Goal: Task Accomplishment & Management: Complete application form

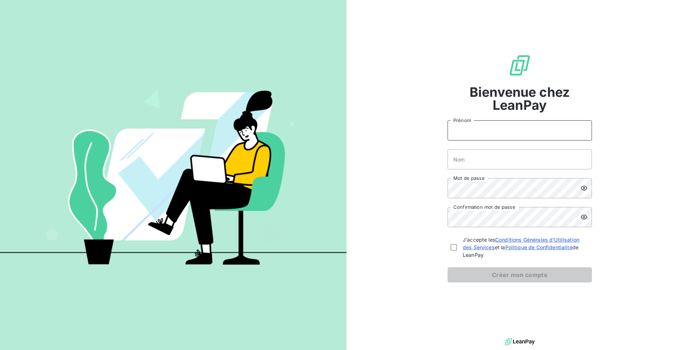
click at [460, 135] on input "Prénom" at bounding box center [520, 130] width 144 height 20
type input "Malek"
click at [496, 165] on input "Nom" at bounding box center [520, 159] width 144 height 20
type input "GALAI"
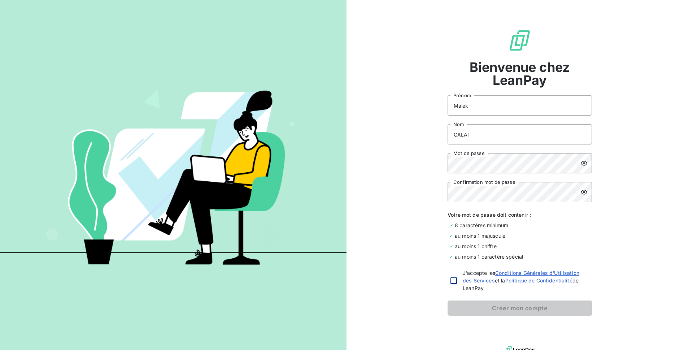
click at [453, 280] on div at bounding box center [454, 280] width 7 height 7
checkbox input "true"
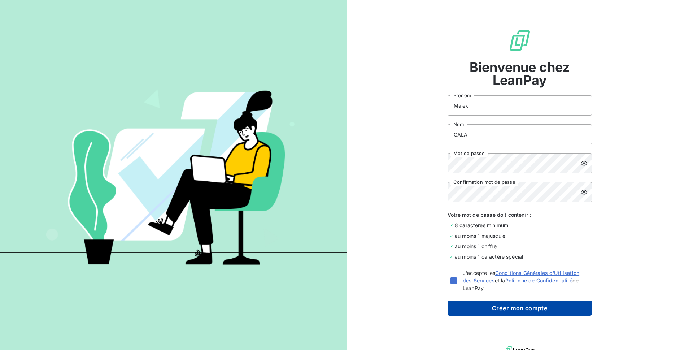
click at [479, 309] on button "Créer mon compte" at bounding box center [520, 307] width 144 height 15
